Goal: Navigation & Orientation: Go to known website

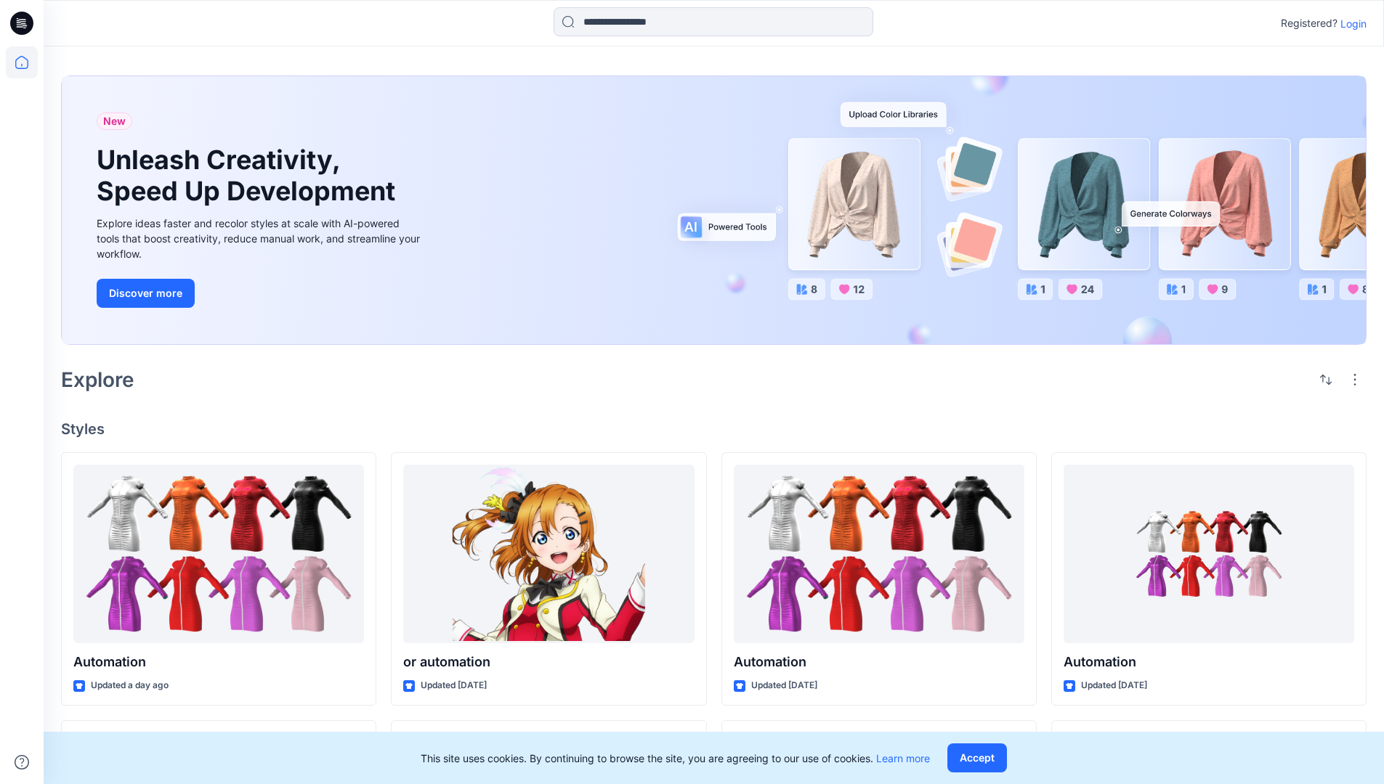
click at [1349, 23] on p "Login" at bounding box center [1353, 23] width 26 height 15
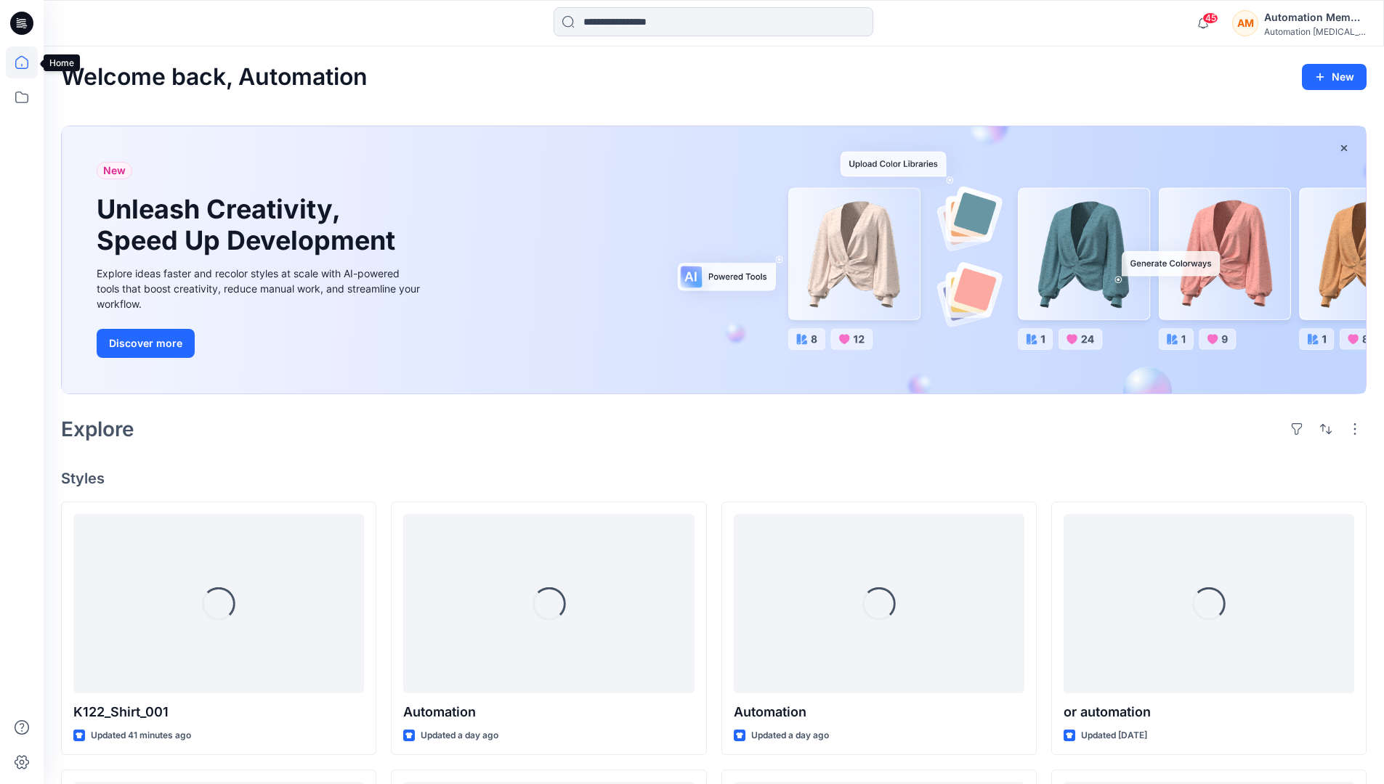
click at [25, 62] on icon at bounding box center [22, 62] width 32 height 32
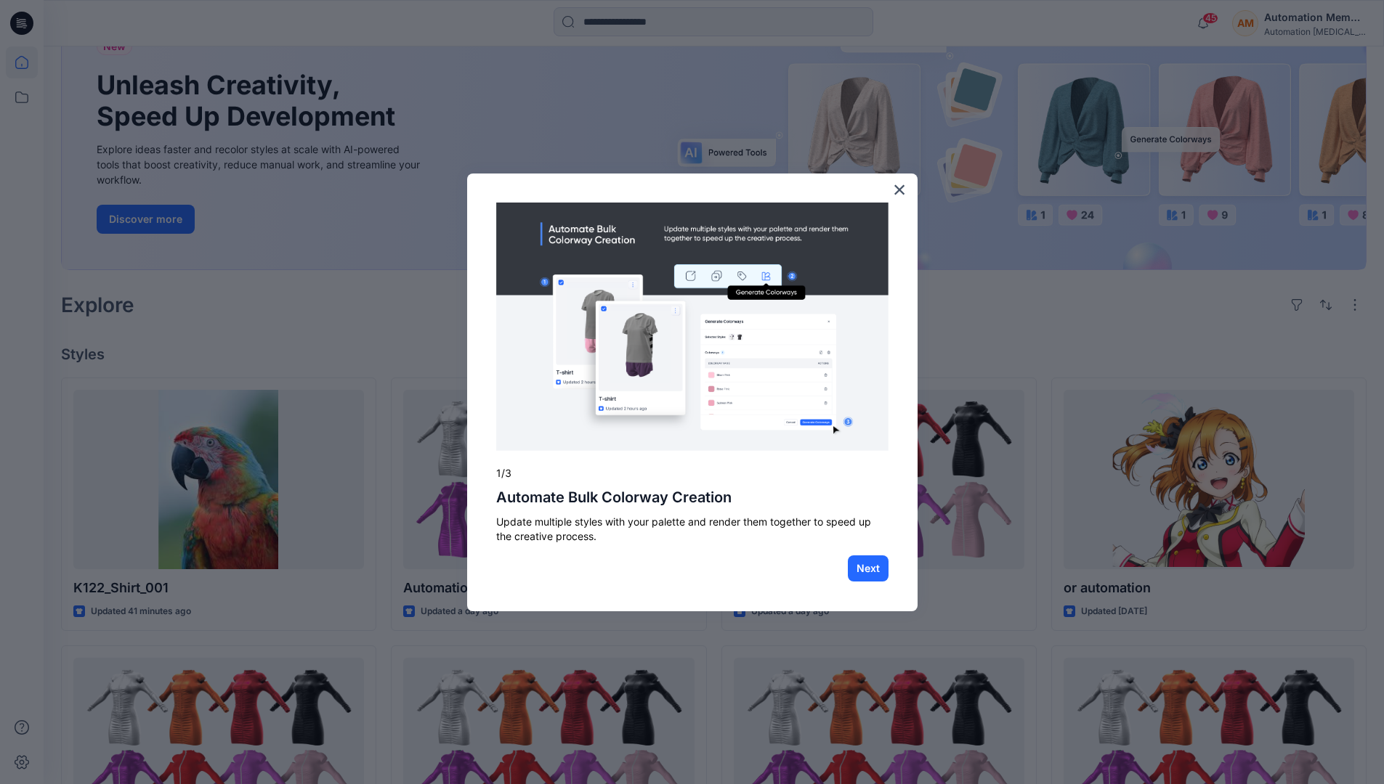
scroll to position [37, 0]
